Goal: Information Seeking & Learning: Learn about a topic

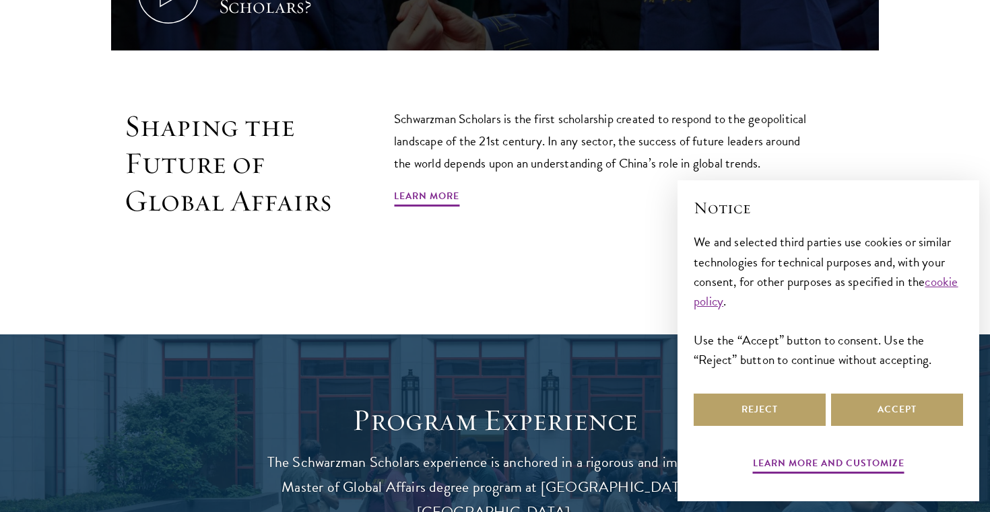
scroll to position [847, 0]
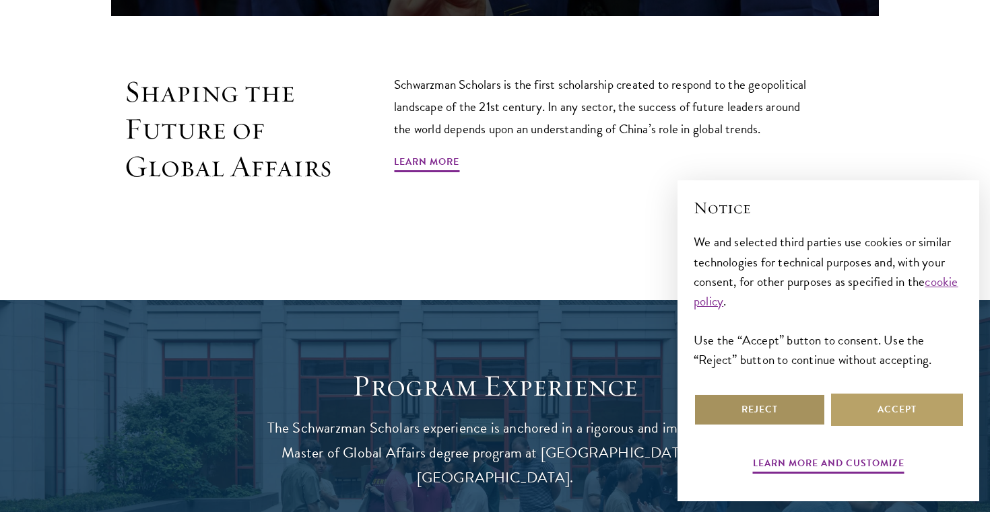
click at [788, 417] on button "Reject" at bounding box center [759, 410] width 132 height 32
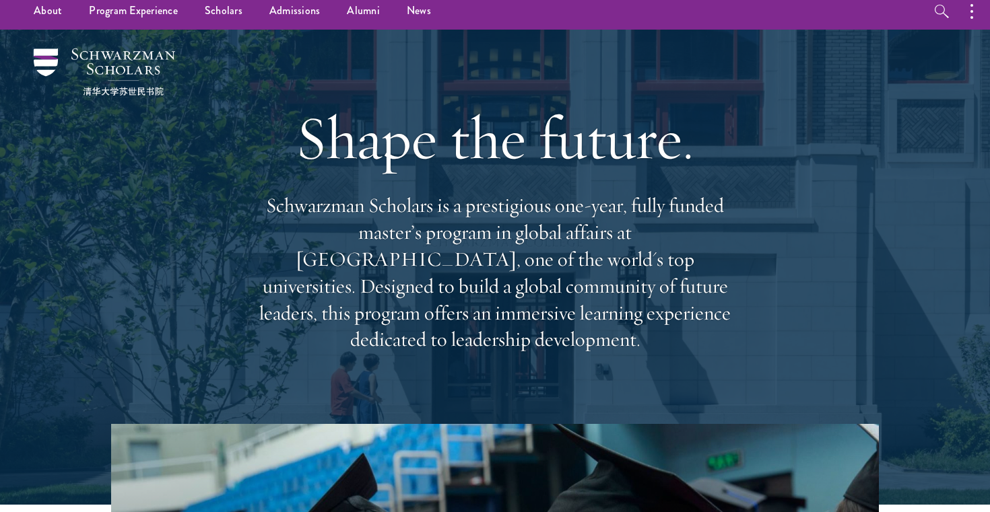
scroll to position [13, 0]
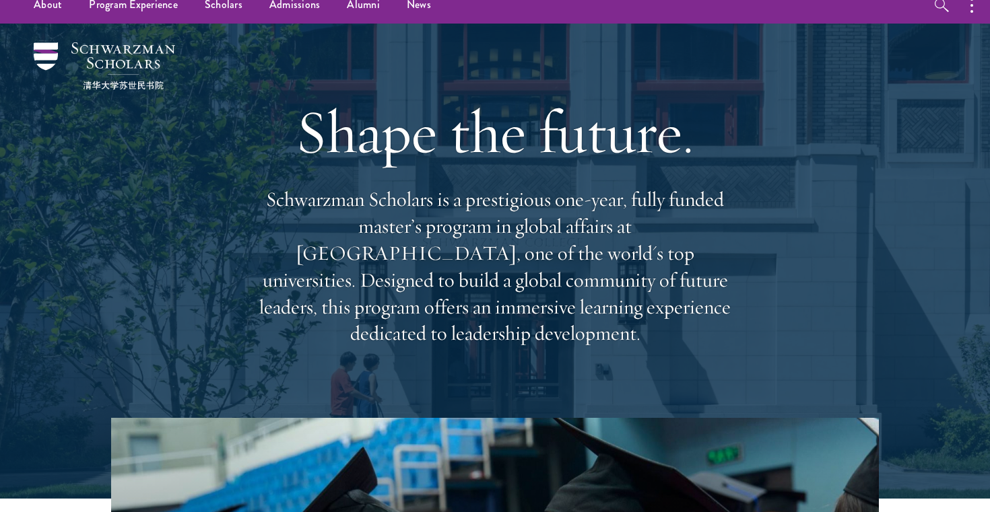
click at [437, 248] on p "Schwarzman Scholars is a prestigious one-year, fully funded master’s program in…" at bounding box center [494, 266] width 485 height 161
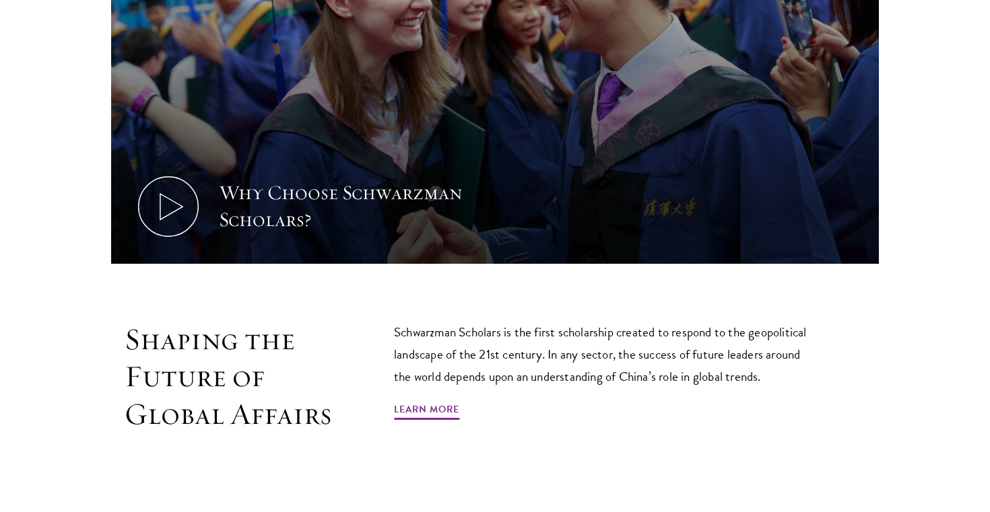
scroll to position [613, 0]
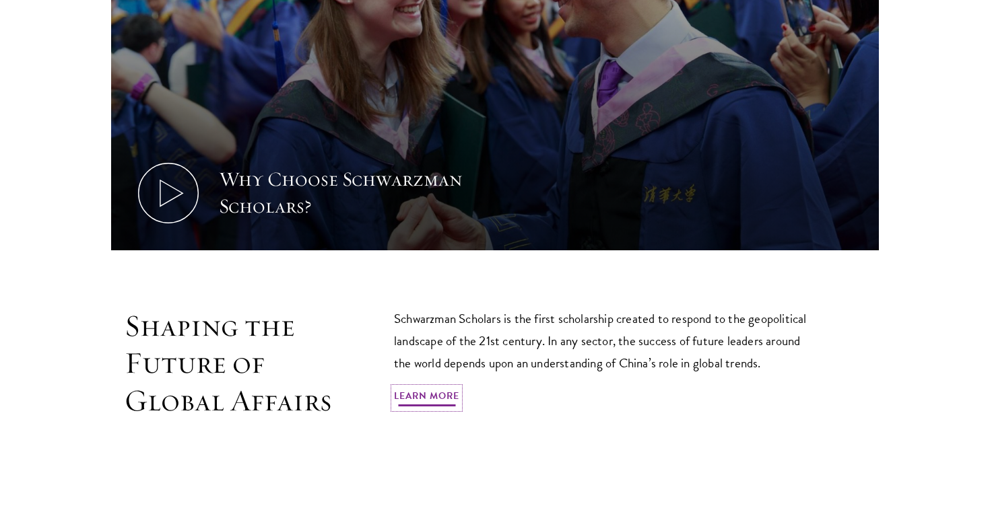
click at [415, 400] on link "Learn More" at bounding box center [426, 398] width 65 height 21
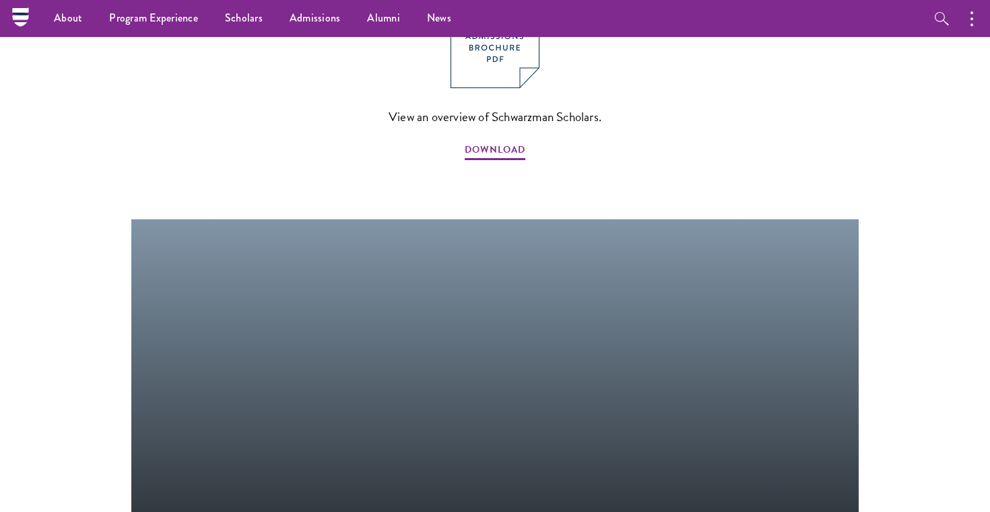
scroll to position [1489, 0]
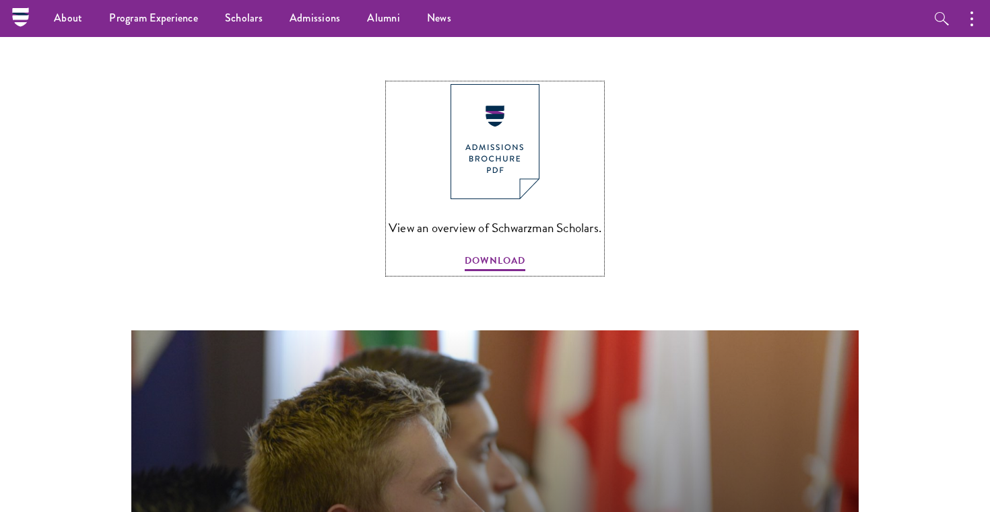
click at [518, 90] on img at bounding box center [494, 141] width 89 height 115
